Goal: Find specific page/section: Find specific page/section

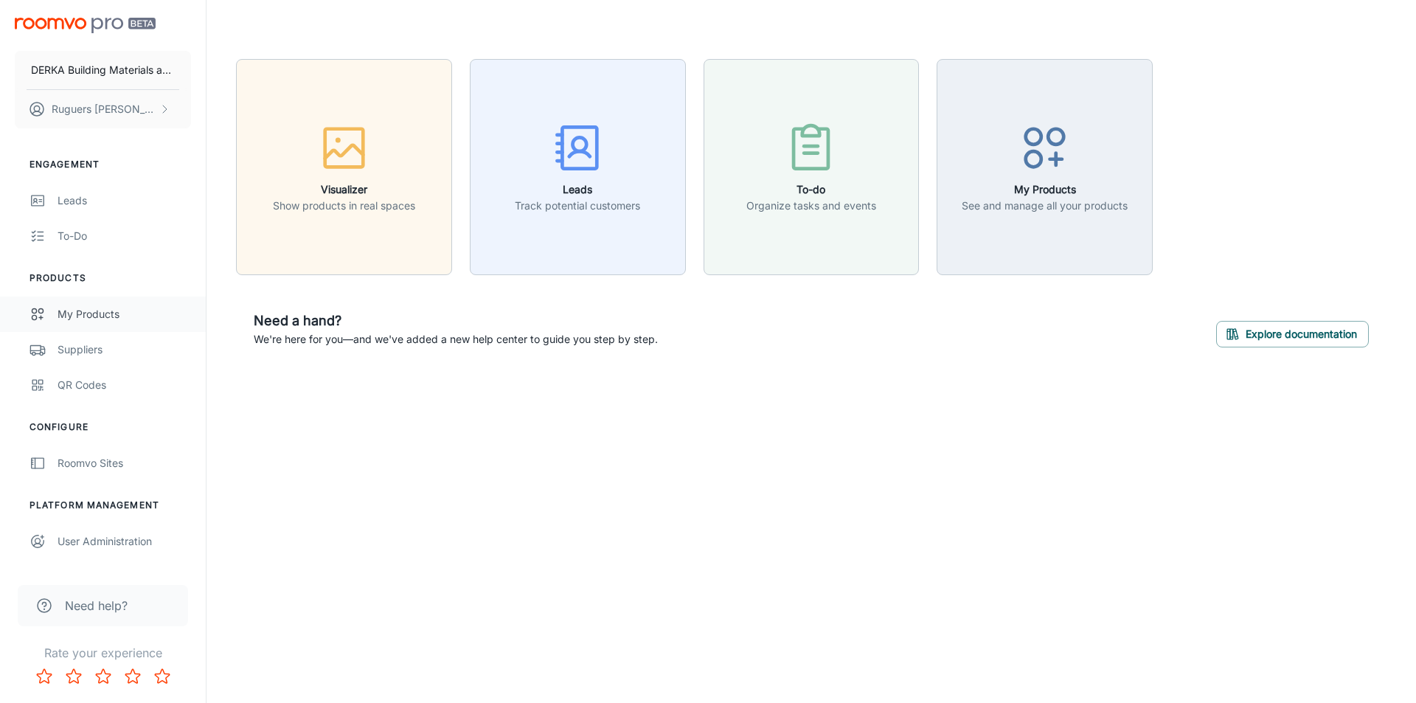
click at [90, 314] on div "My Products" at bounding box center [124, 314] width 133 height 16
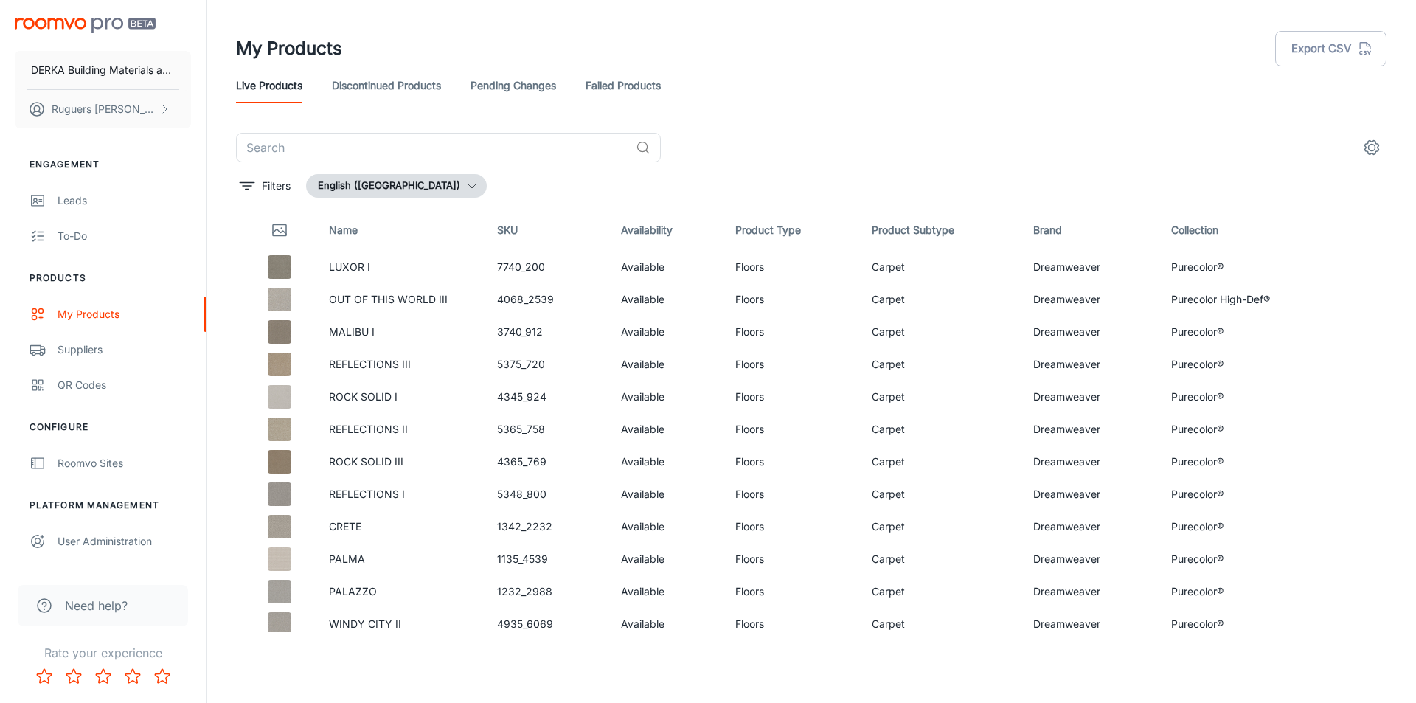
click at [1030, 228] on th "Brand" at bounding box center [1090, 229] width 138 height 41
click at [429, 178] on button "English ([GEOGRAPHIC_DATA])" at bounding box center [396, 186] width 181 height 24
click at [428, 187] on div at bounding box center [708, 351] width 1416 height 703
click at [276, 185] on p "Filters" at bounding box center [276, 186] width 29 height 16
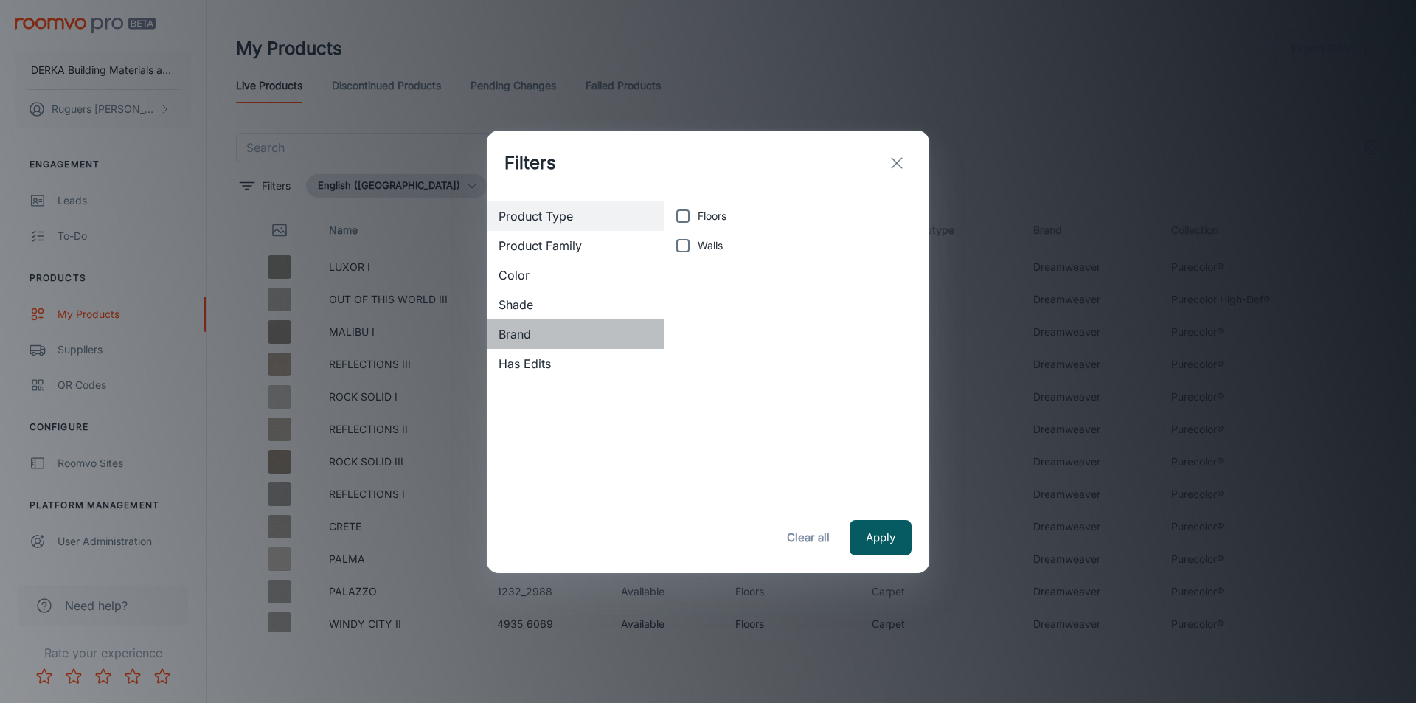
click at [570, 331] on span "Brand" at bounding box center [575, 334] width 153 height 18
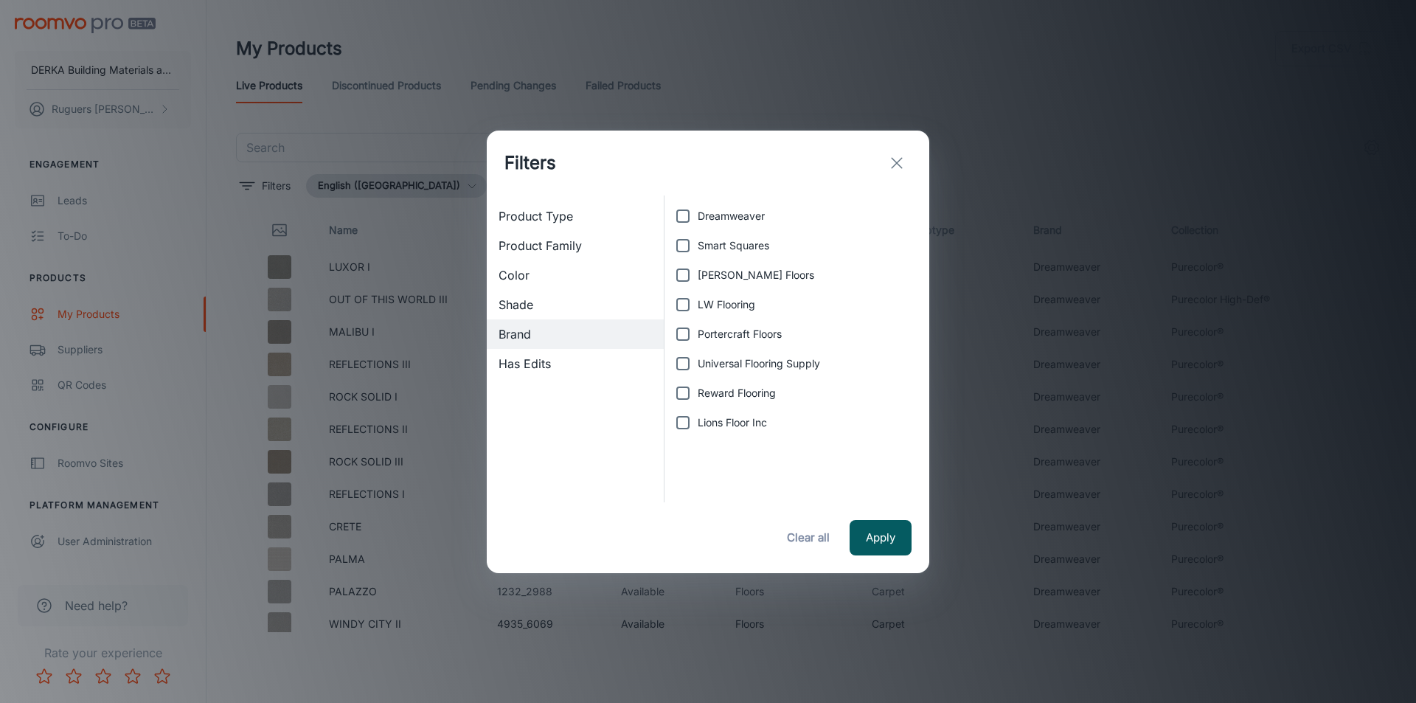
click at [684, 366] on input "Universal Flooring Supply" at bounding box center [682, 363] width 29 height 29
checkbox input "true"
click at [874, 538] on button "Apply" at bounding box center [881, 537] width 62 height 35
